Goal: Transaction & Acquisition: Book appointment/travel/reservation

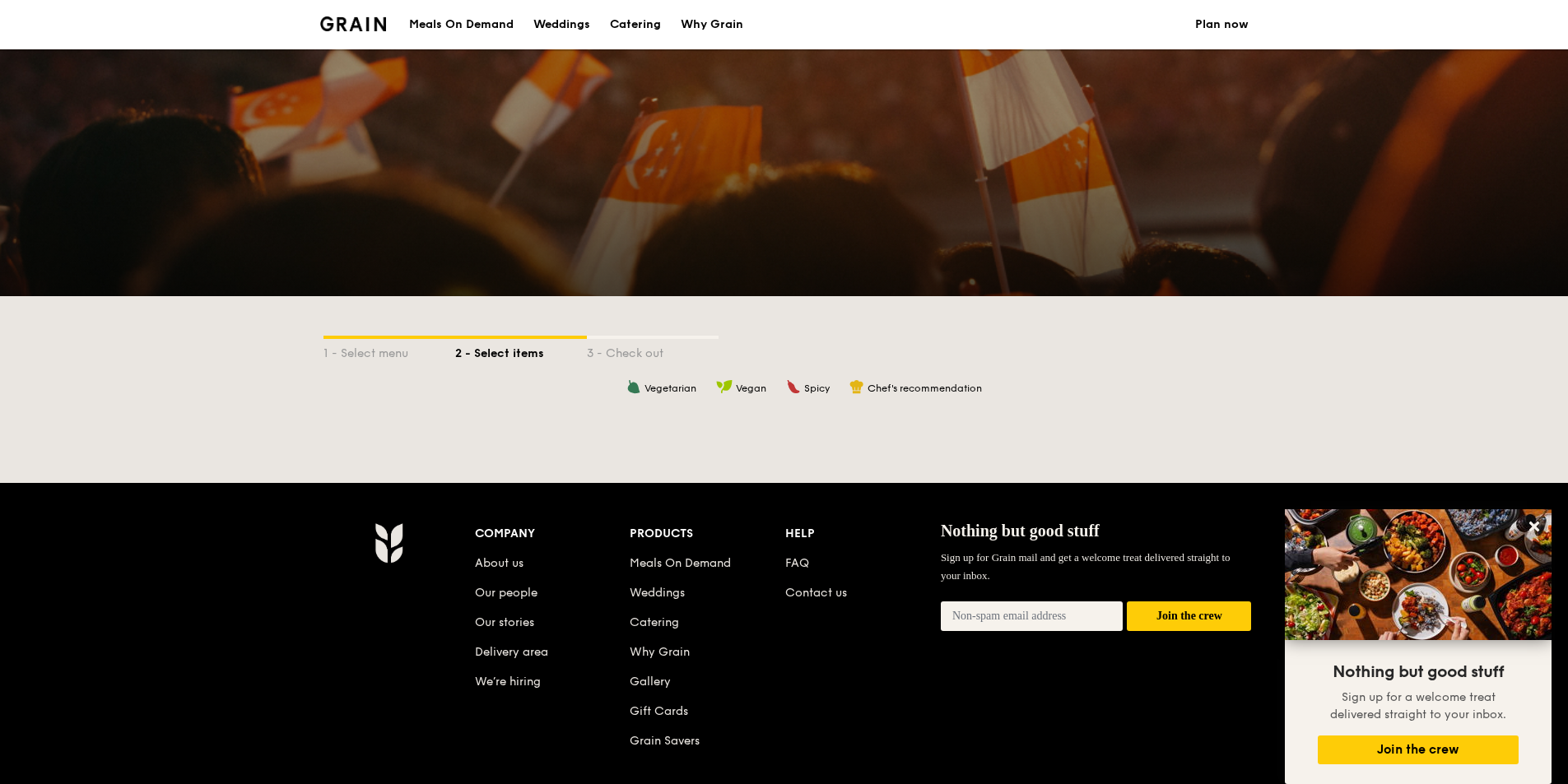
click at [643, 13] on div "Catering" at bounding box center [636, 25] width 51 height 50
select select
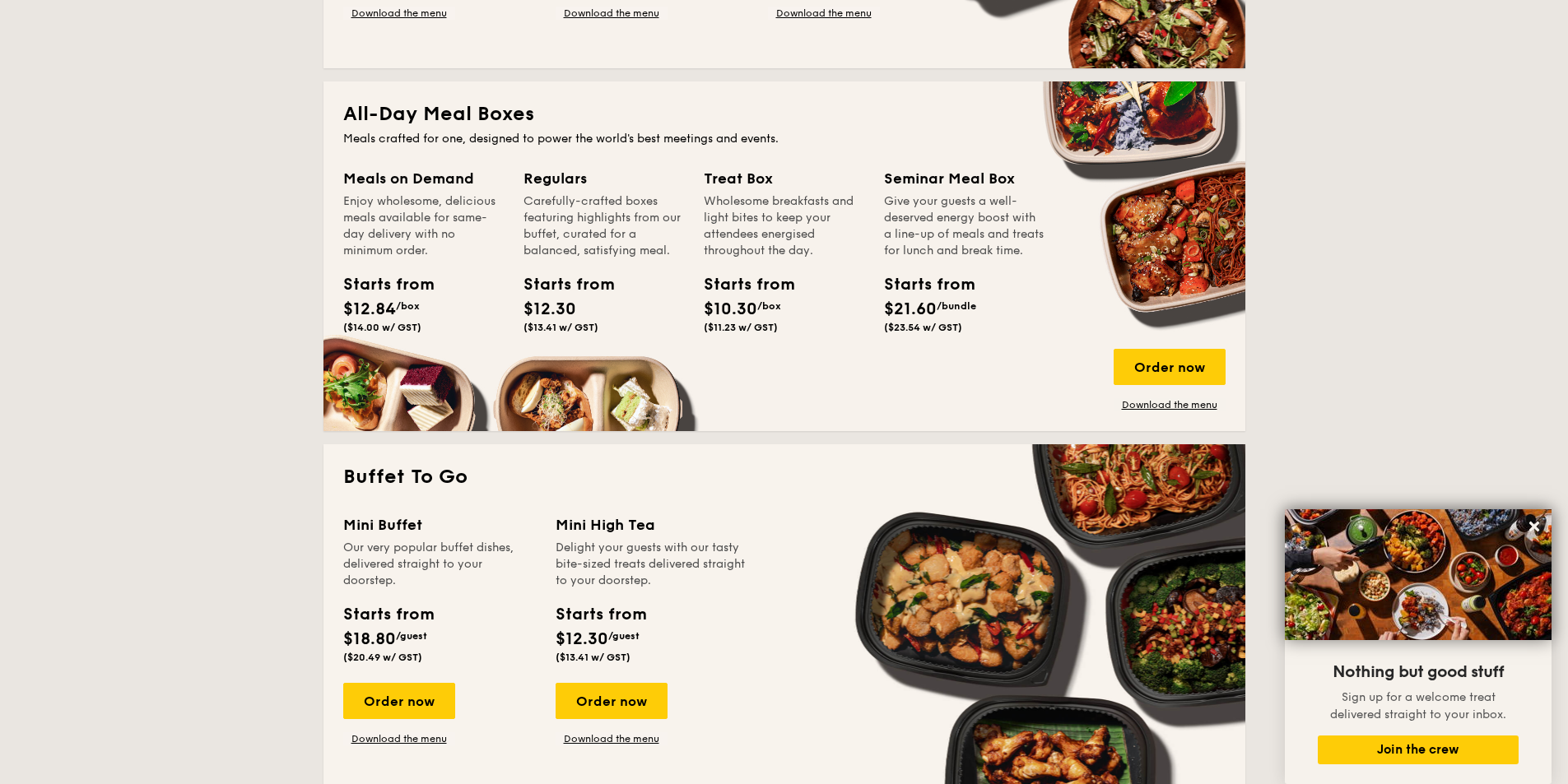
scroll to position [741, 0]
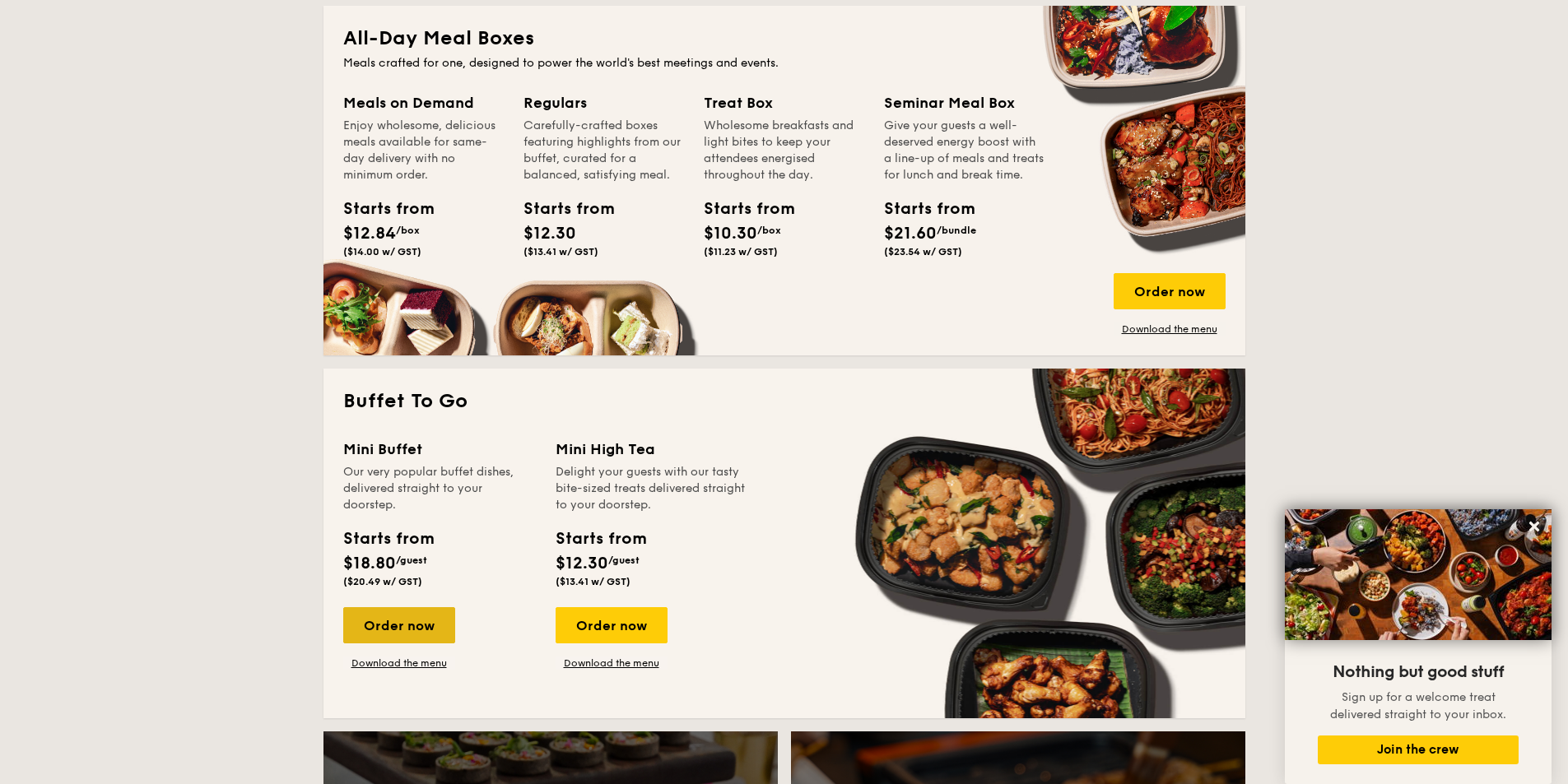
click at [377, 618] on div "Order now" at bounding box center [399, 625] width 112 height 36
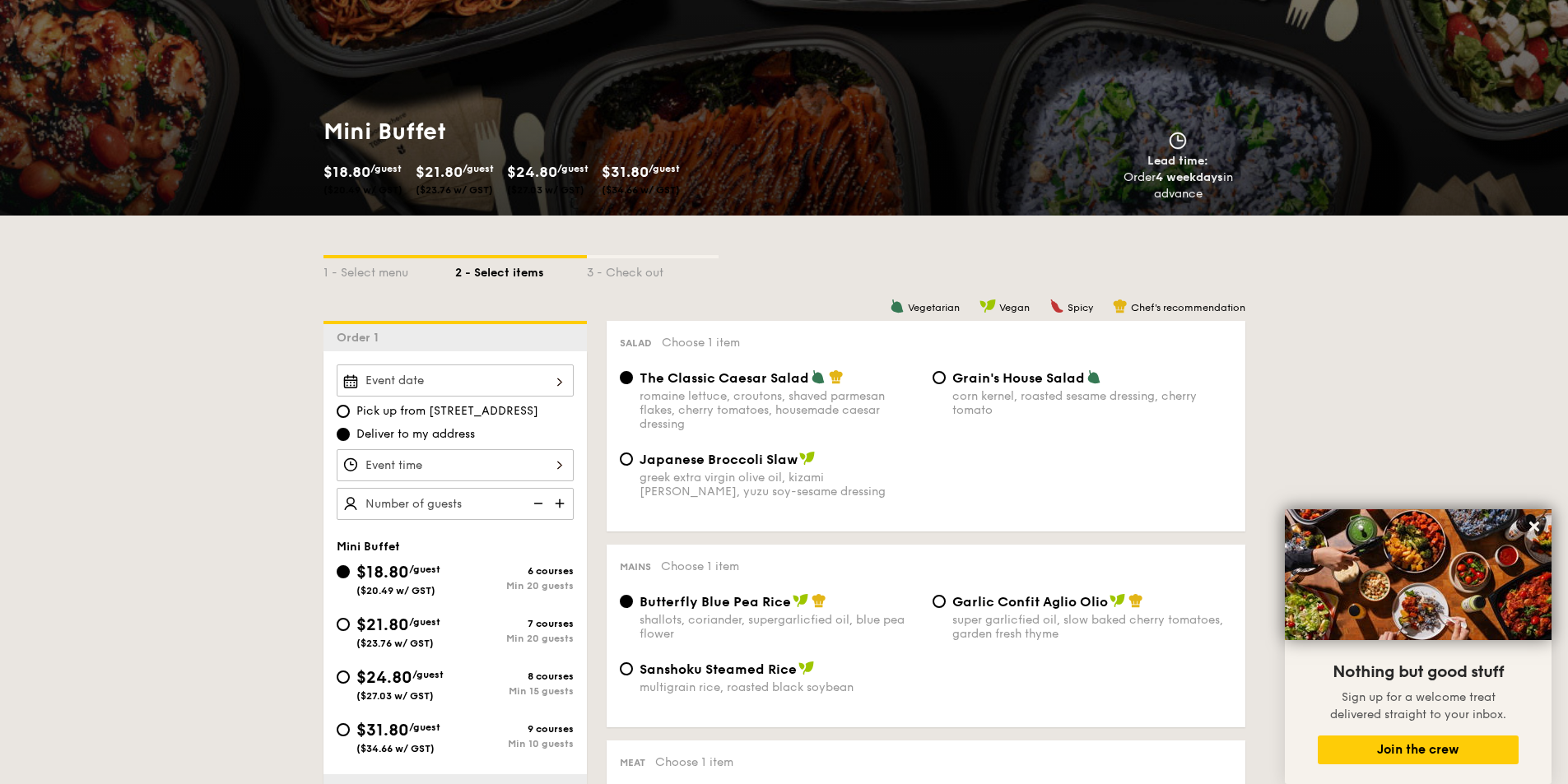
scroll to position [165, 0]
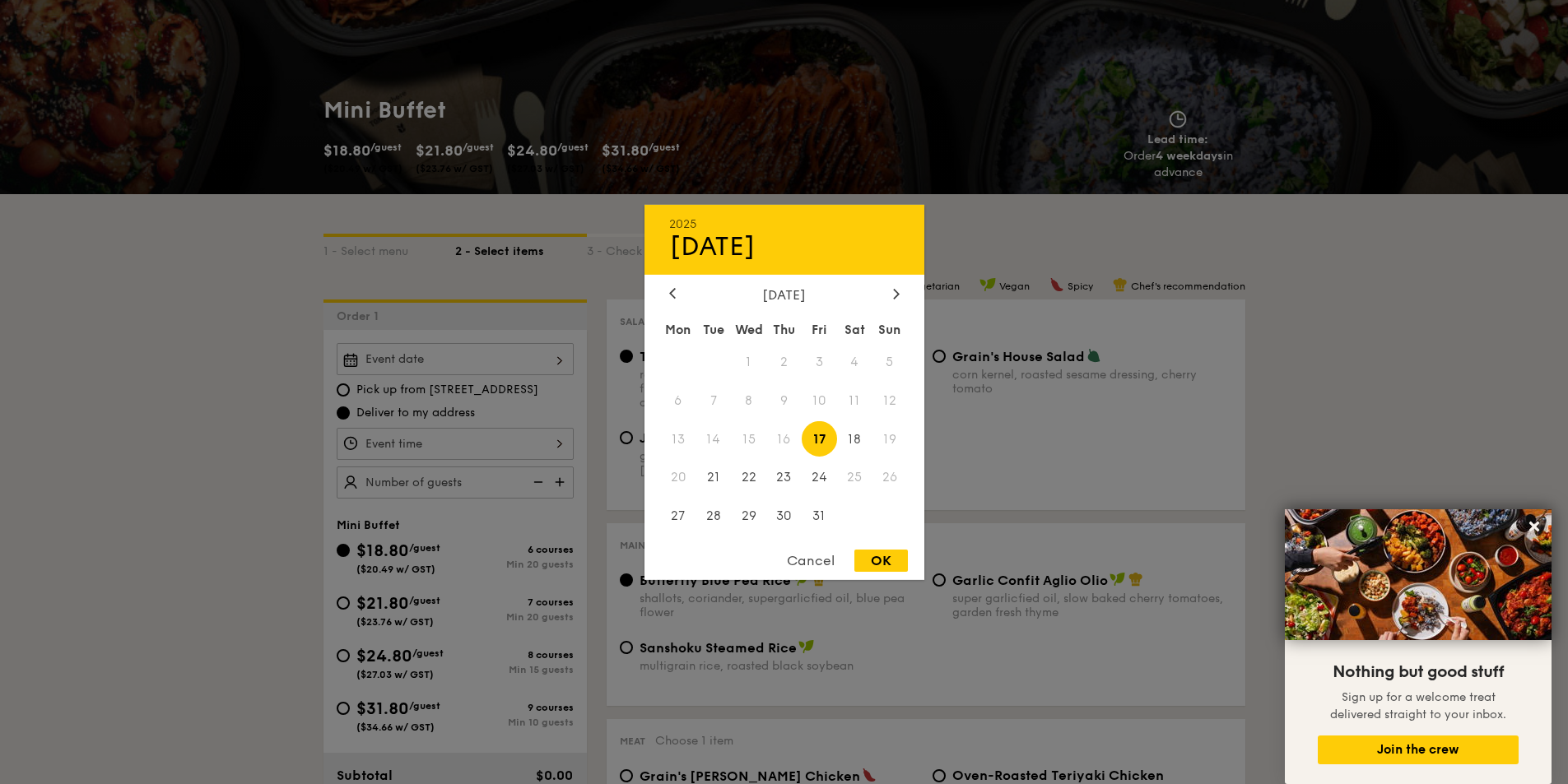
click at [452, 358] on div "2025 Oct [DATE] Tue Wed Thu Fri Sat Sun 1 2 3 4 5 6 7 8 9 10 11 12 13 14 15 16 …" at bounding box center [455, 358] width 237 height 32
click at [832, 563] on div "Cancel" at bounding box center [811, 561] width 81 height 22
